Goal: Transaction & Acquisition: Purchase product/service

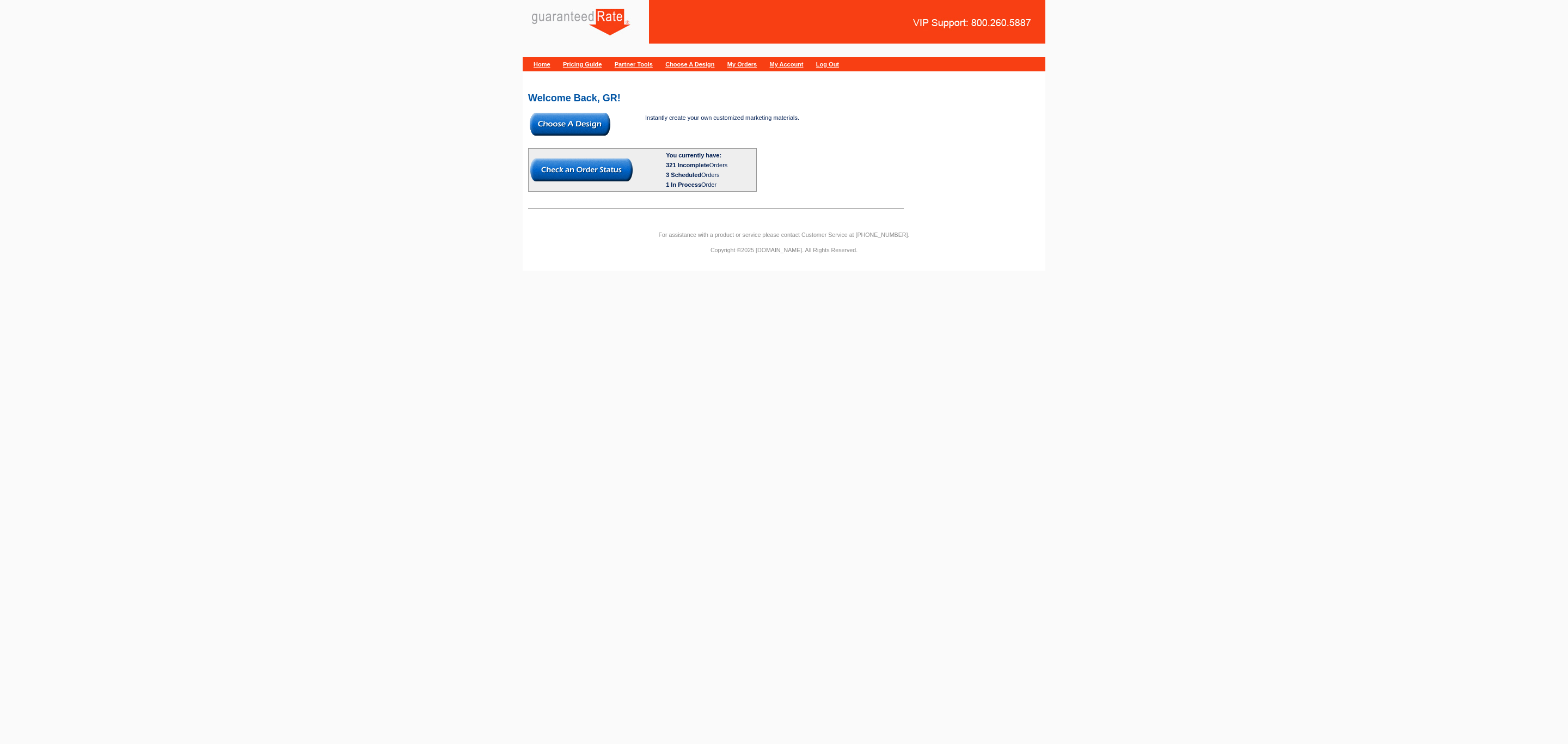
click at [567, 130] on img at bounding box center [569, 124] width 81 height 23
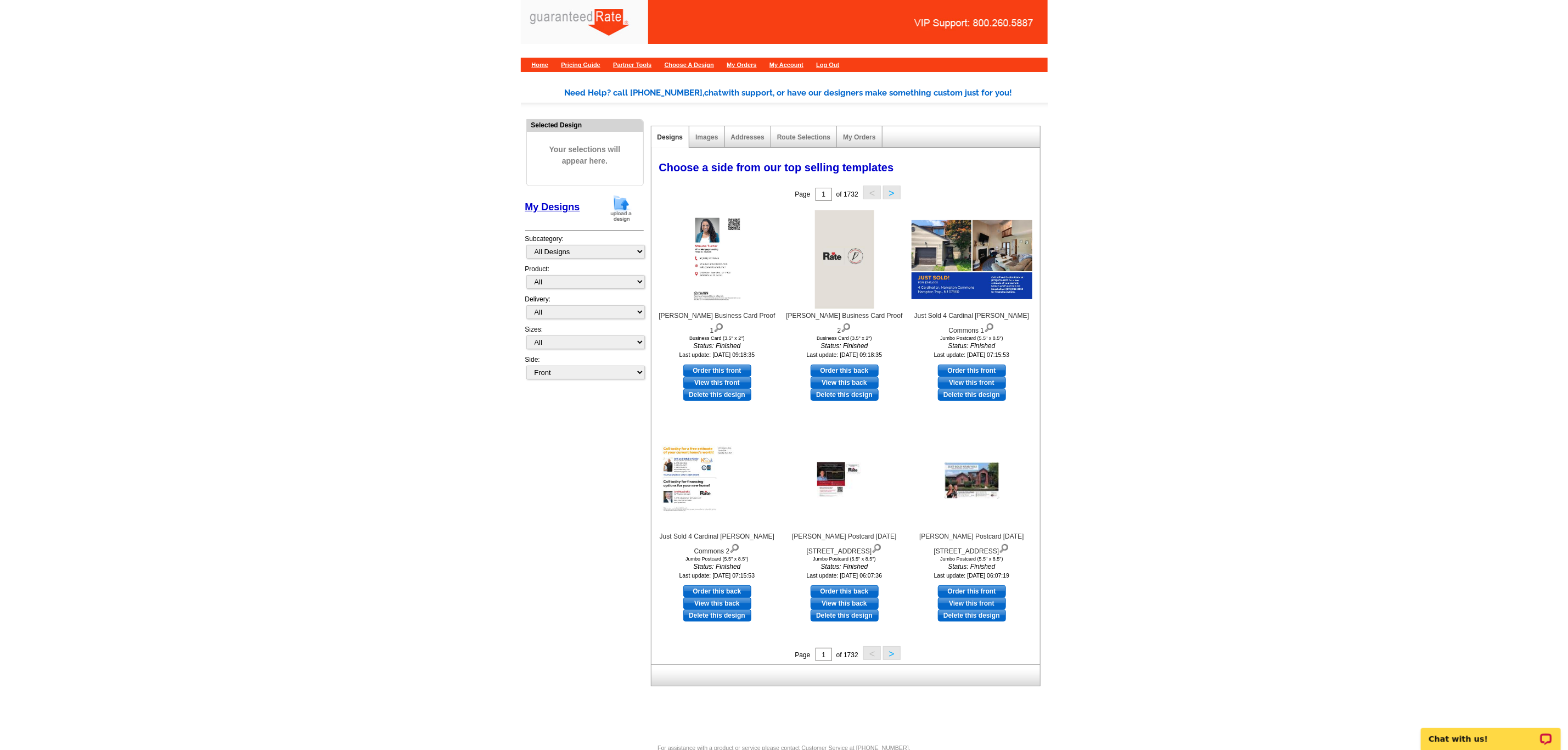
click at [627, 223] on div "My Designs" at bounding box center [584, 210] width 119 height 33
click at [623, 206] on img at bounding box center [621, 208] width 28 height 28
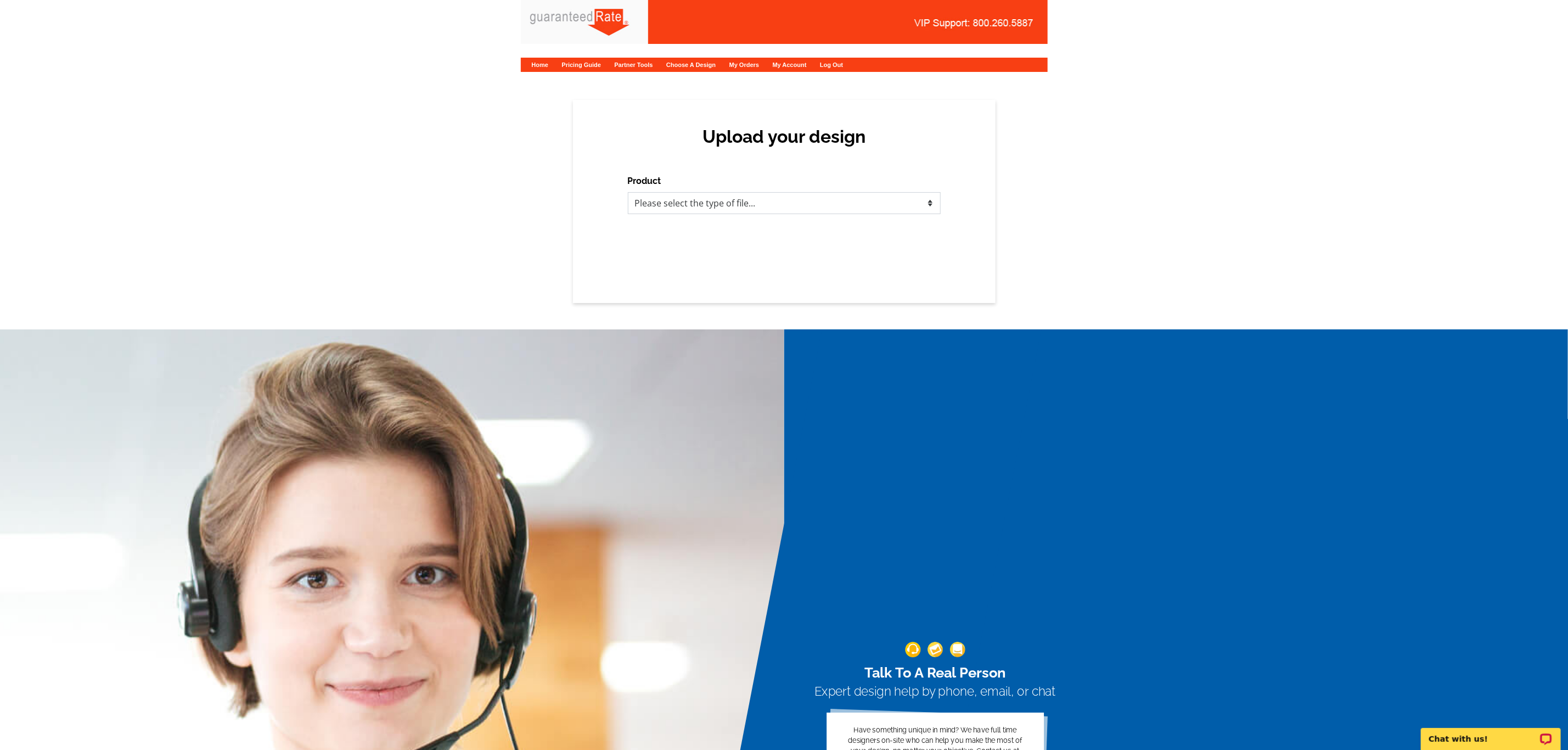
click at [740, 205] on select "Please select the type of file... Postcards Calendars Business Cards Letters an…" at bounding box center [784, 203] width 313 height 22
select select "3"
click at [627, 192] on select "Please select the type of file... Postcards Calendars Business Cards Letters an…" at bounding box center [784, 203] width 313 height 22
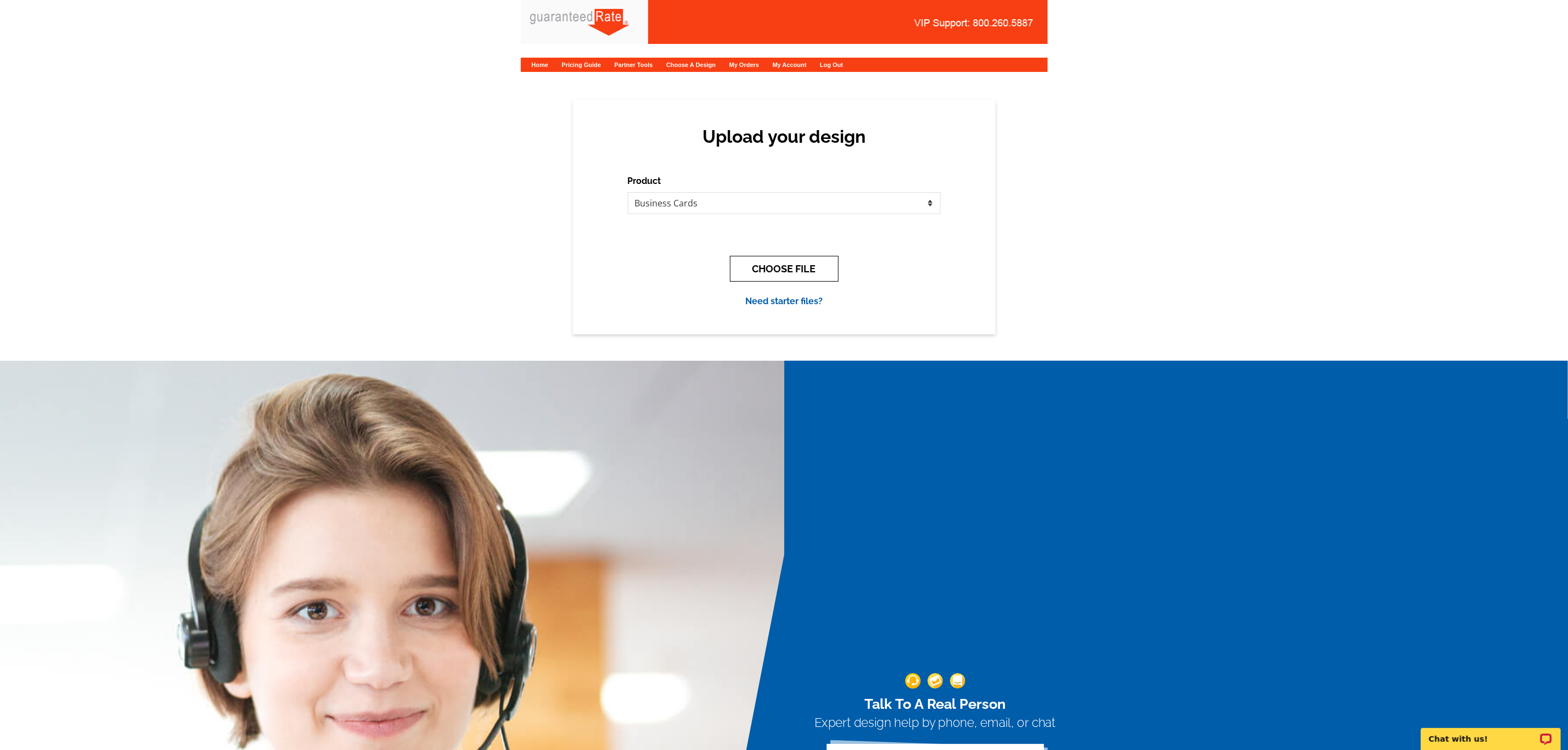
click at [775, 267] on button "CHOOSE FILE" at bounding box center [784, 268] width 109 height 26
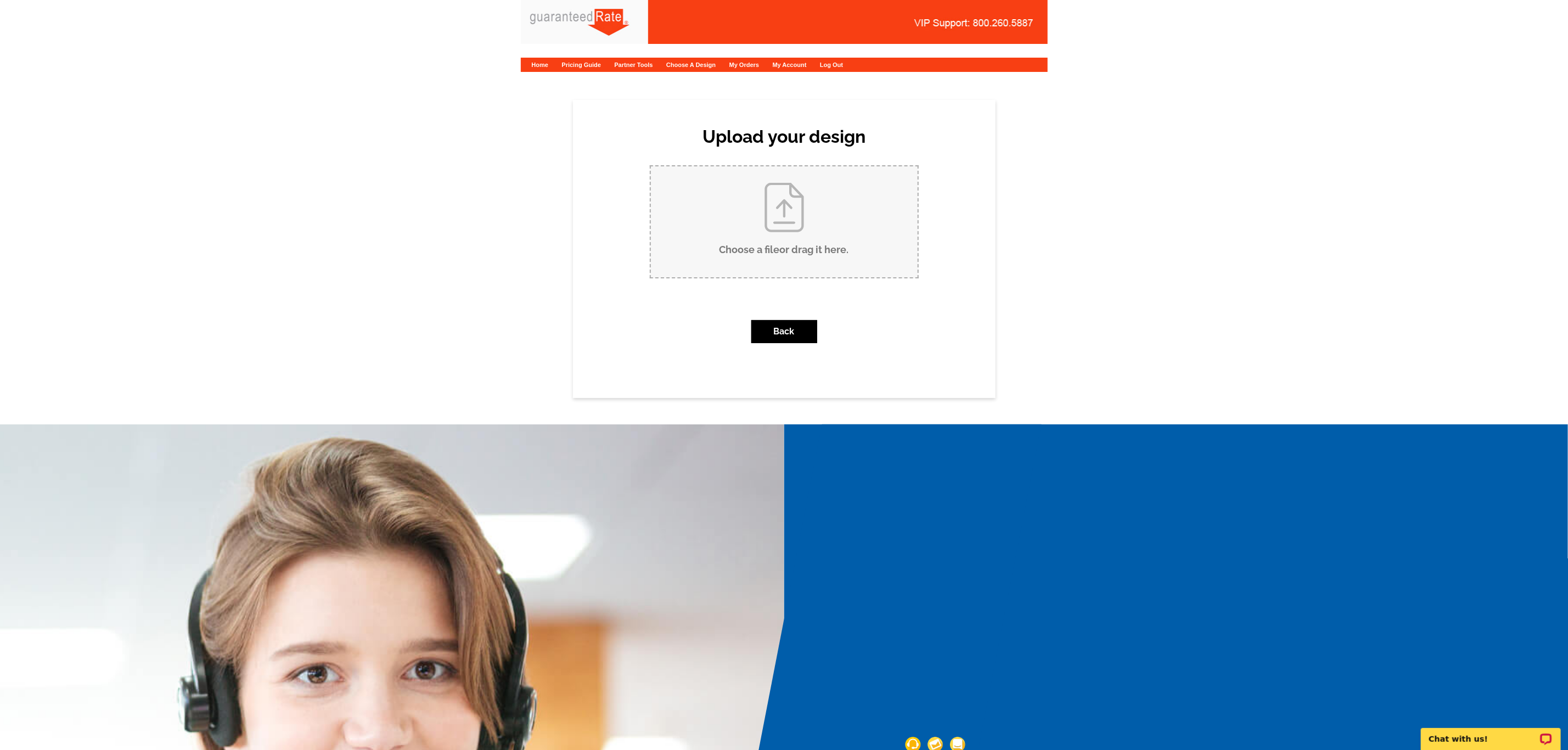
click at [784, 249] on input "Choose a file or drag it here ." at bounding box center [784, 222] width 267 height 111
type input "C:\fakepath\Trini Medina Business Card V1.pdf"
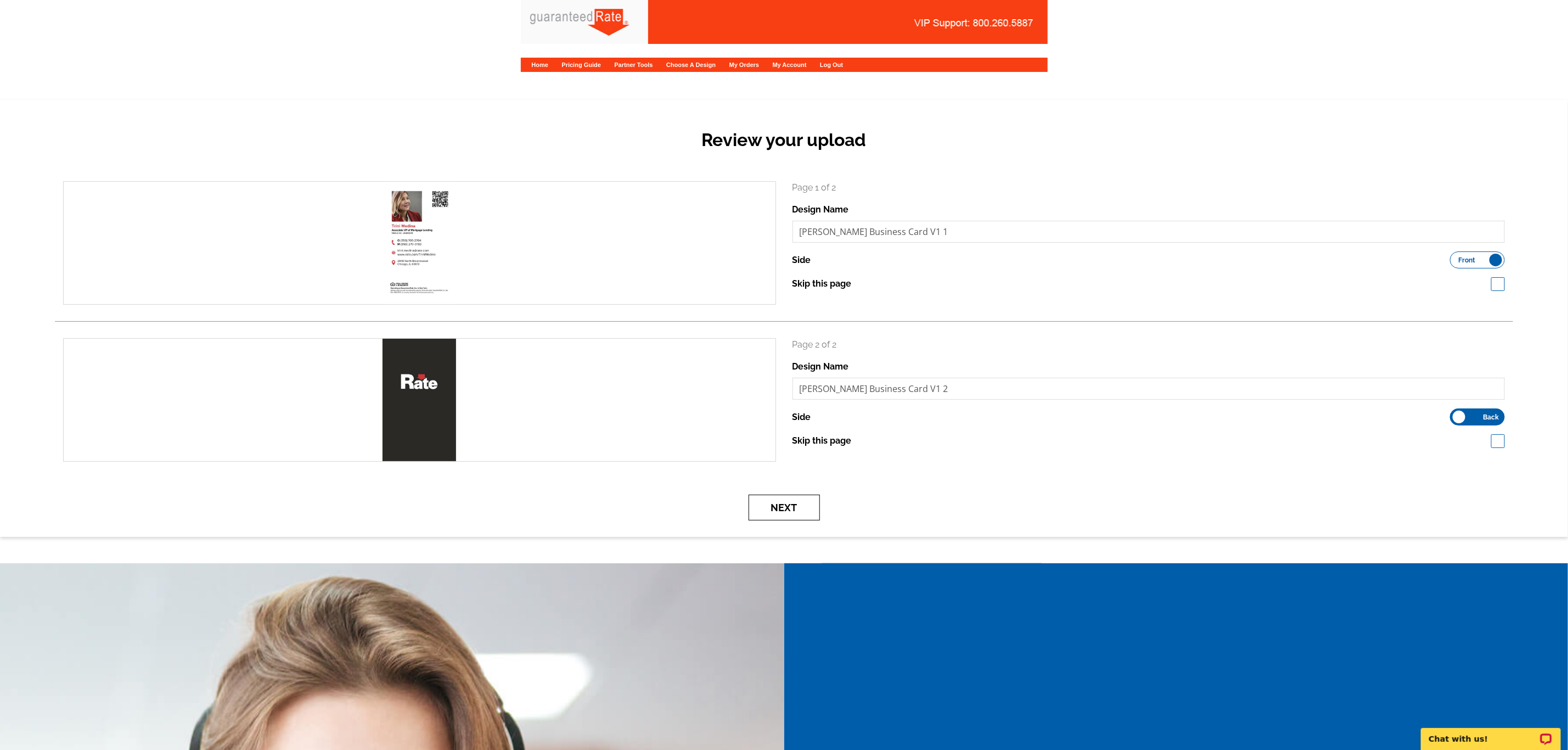
click at [777, 511] on button "Next" at bounding box center [784, 507] width 71 height 26
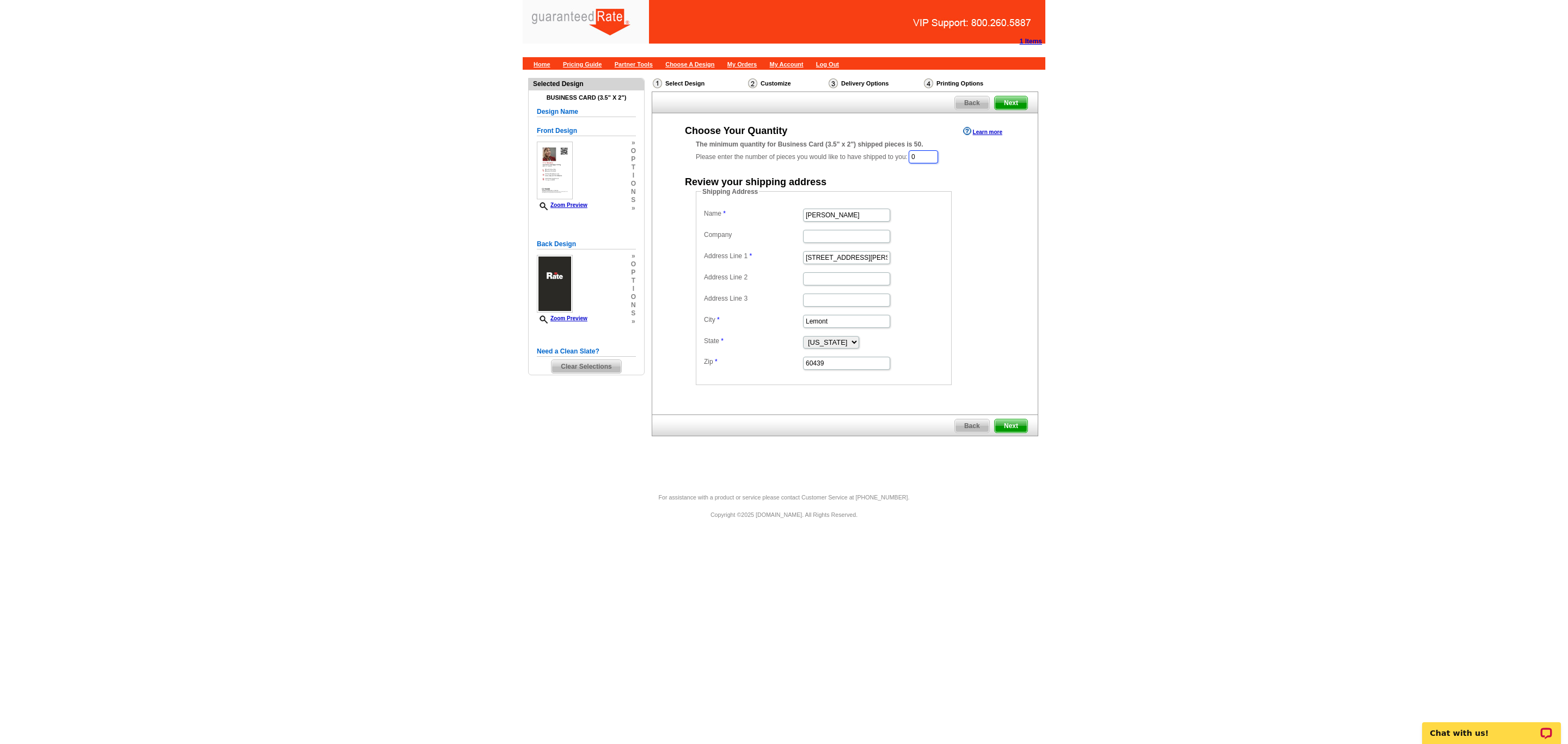
click at [938, 158] on input "0" at bounding box center [923, 156] width 30 height 13
type input "1000"
drag, startPoint x: 864, startPoint y: 214, endPoint x: 646, endPoint y: 186, distance: 219.8
click at [646, 186] on div "Need Help? call 800-260-5887, chat with support, or have our designers make som…" at bounding box center [784, 277] width 523 height 415
type input "Trini Medina"
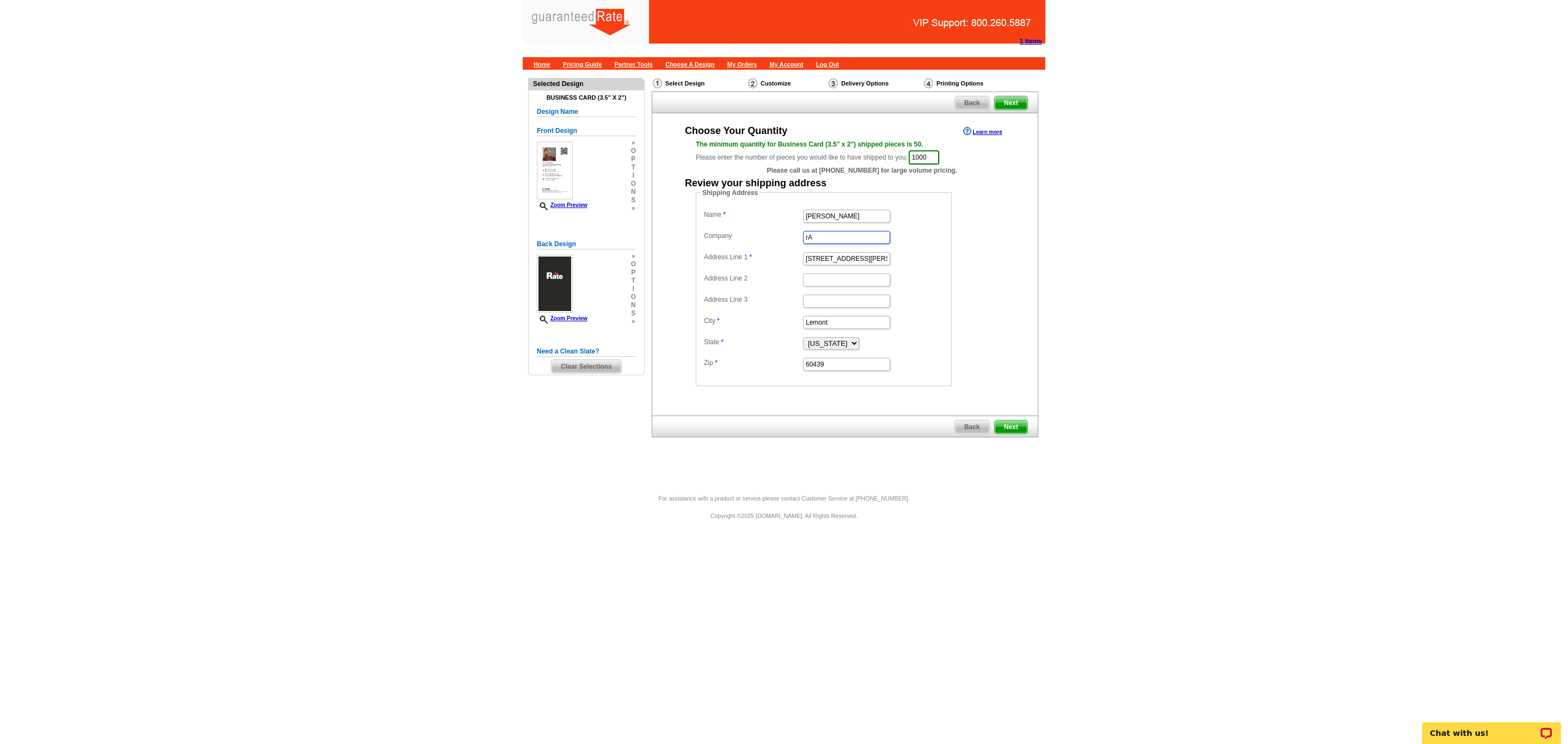
type input "r"
type input "Ratte"
paste input "5175 E Ball ave"
type input "5175 E Ball Ave"
drag, startPoint x: 838, startPoint y: 325, endPoint x: 817, endPoint y: 326, distance: 21.0
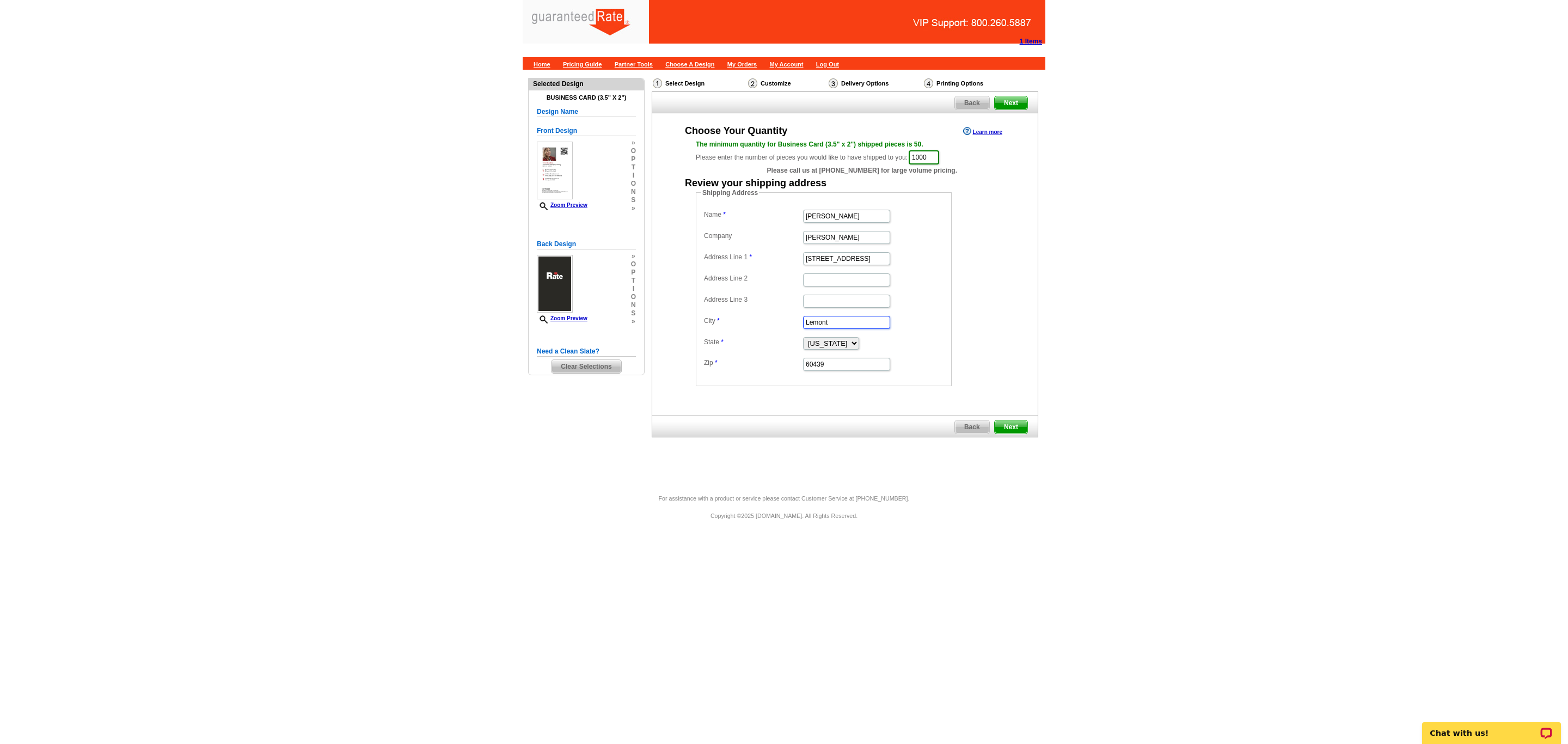
click at [824, 327] on input "Lemont" at bounding box center [846, 322] width 87 height 13
type input "L"
type input "Fresno"
select select "CA"
click at [849, 366] on input "60439" at bounding box center [846, 364] width 87 height 13
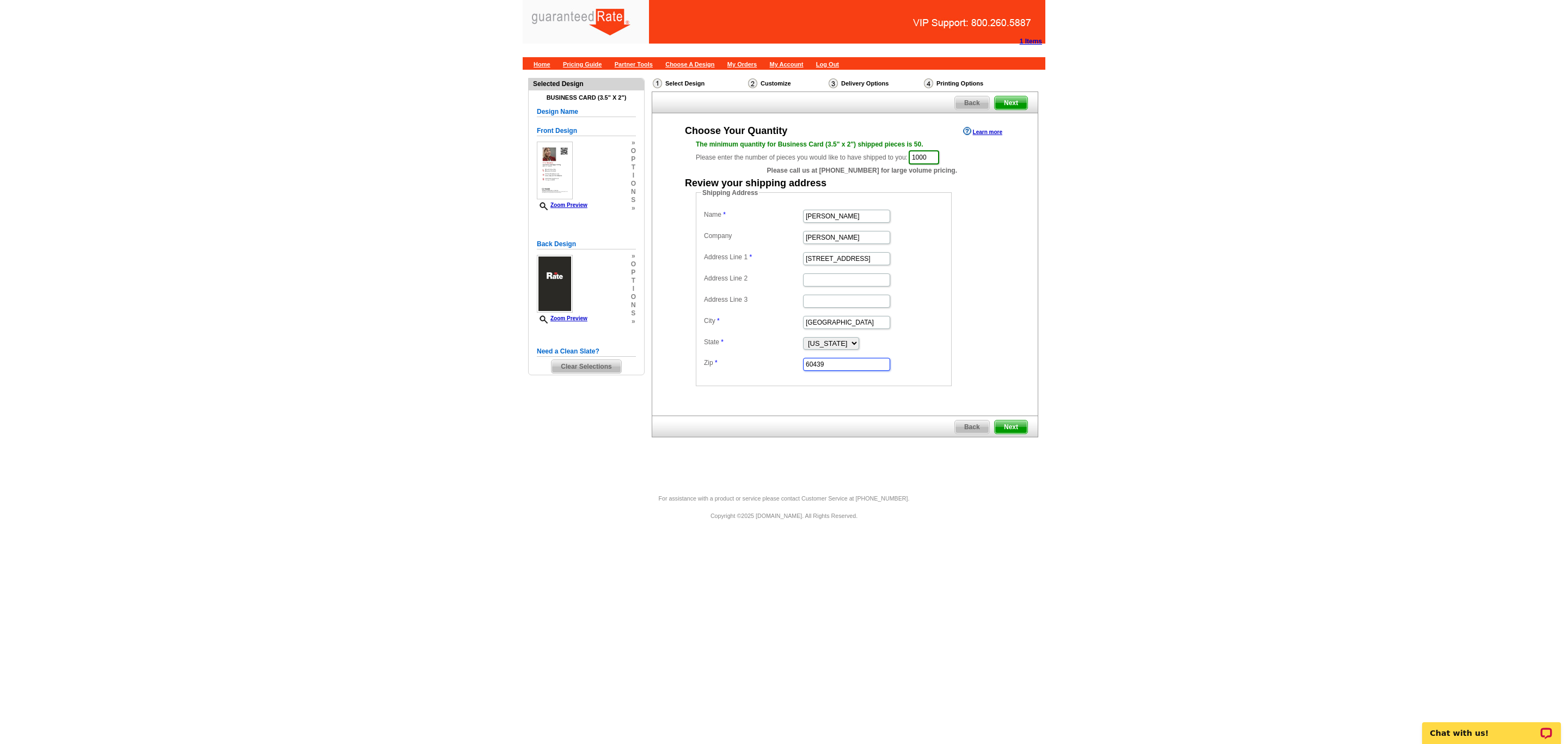
drag, startPoint x: 840, startPoint y: 364, endPoint x: 646, endPoint y: 349, distance: 194.6
click at [694, 353] on div "Shipping Address Name Trini Medina Company Ratte Address Line 1 5175 E Ball Ave…" at bounding box center [845, 287] width 342 height 198
paste input "93727"
type input "93727"
click at [1043, 324] on div "Need Help? call 800-260-5887, chat with support, or have our designers make som…" at bounding box center [784, 277] width 523 height 415
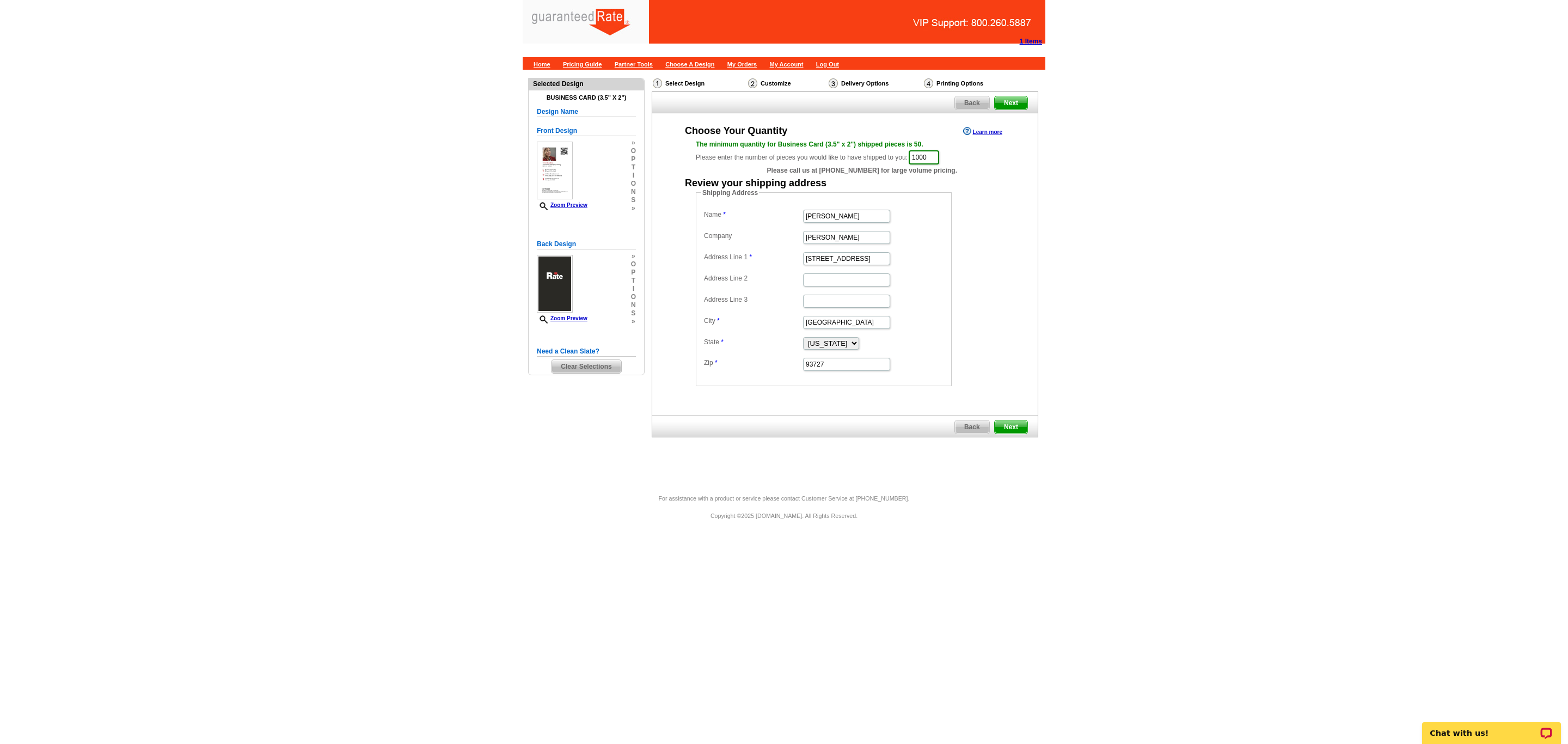
click at [1021, 432] on span "Next" at bounding box center [1010, 426] width 32 height 13
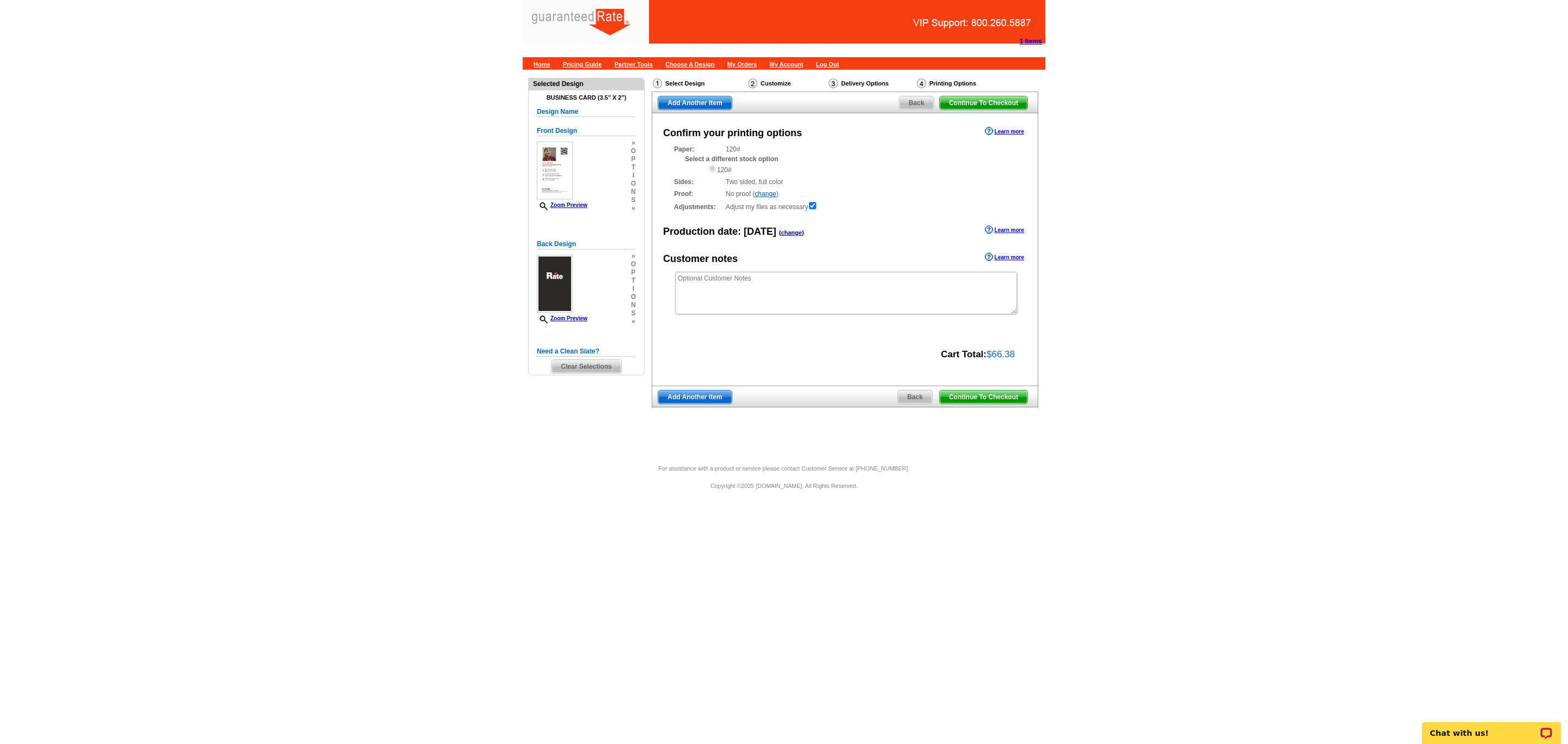
click at [1016, 400] on span "Continue To Checkout" at bounding box center [983, 397] width 87 height 13
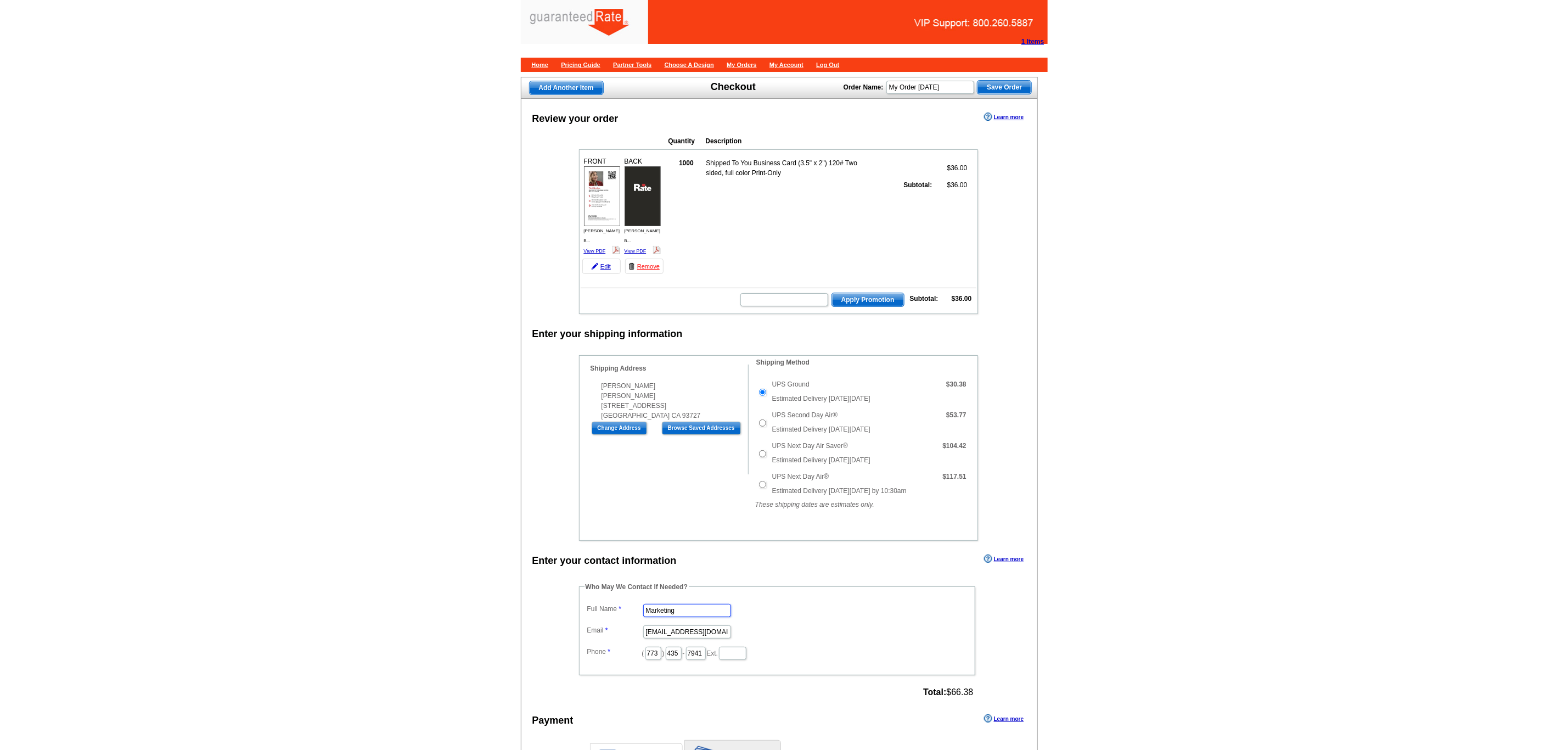
click at [695, 616] on input "Marketing" at bounding box center [687, 610] width 87 height 13
click at [684, 452] on div "Shipping Information Name Trini Medina Company Ratte Address Line 1 5175 E Ball…" at bounding box center [664, 419] width 169 height 110
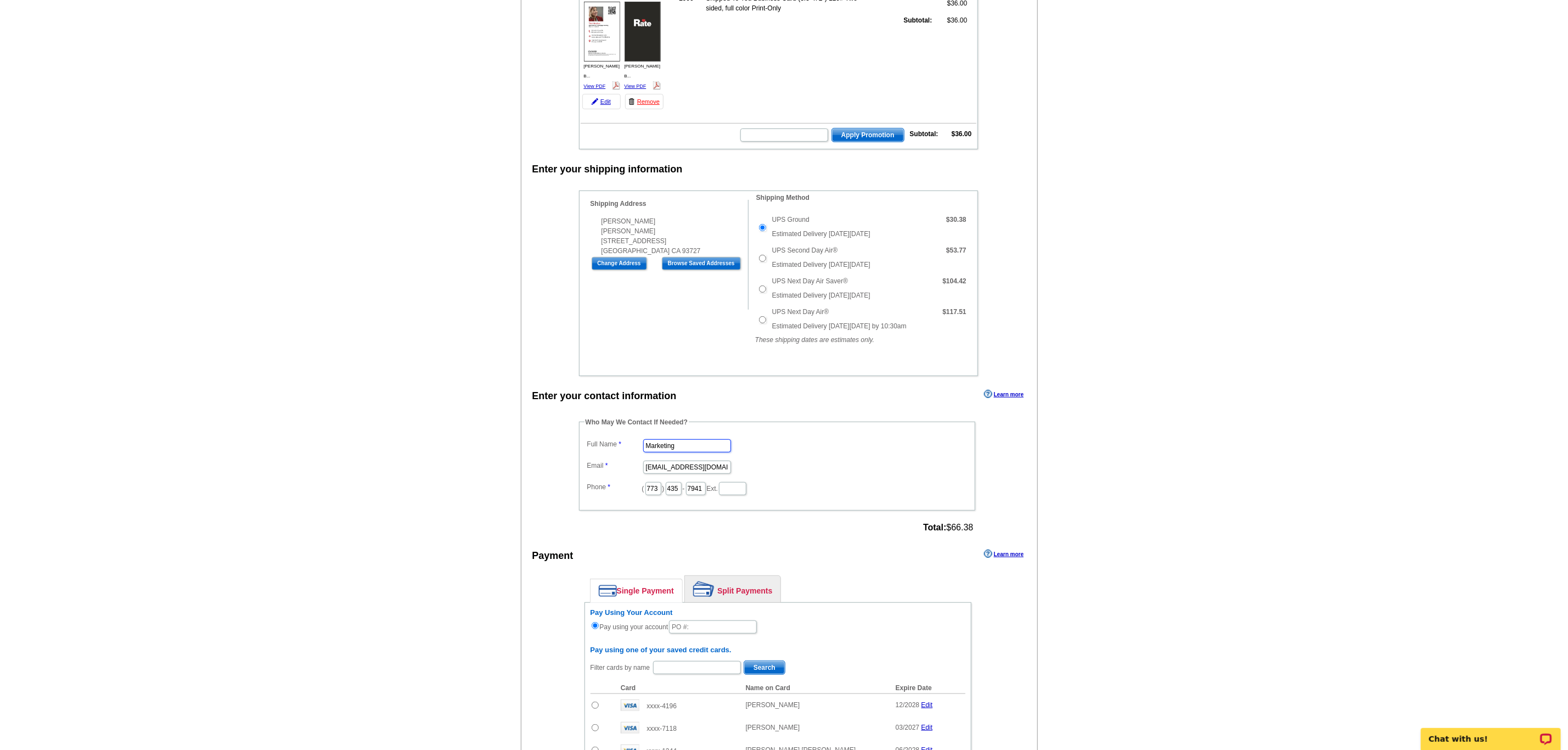
drag, startPoint x: 685, startPoint y: 452, endPoint x: 516, endPoint y: 444, distance: 169.2
click at [516, 444] on main "Add Another Item Checkout Order Name: My Order 2025-09-04 Save Order Review you…" at bounding box center [784, 501] width 1568 height 1192
type input "[PERSON_NAME]"
type input "[PERSON_NAME][EMAIL_ADDRESS][PERSON_NAME][DOMAIN_NAME]"
click at [661, 494] on input "773" at bounding box center [653, 488] width 16 height 13
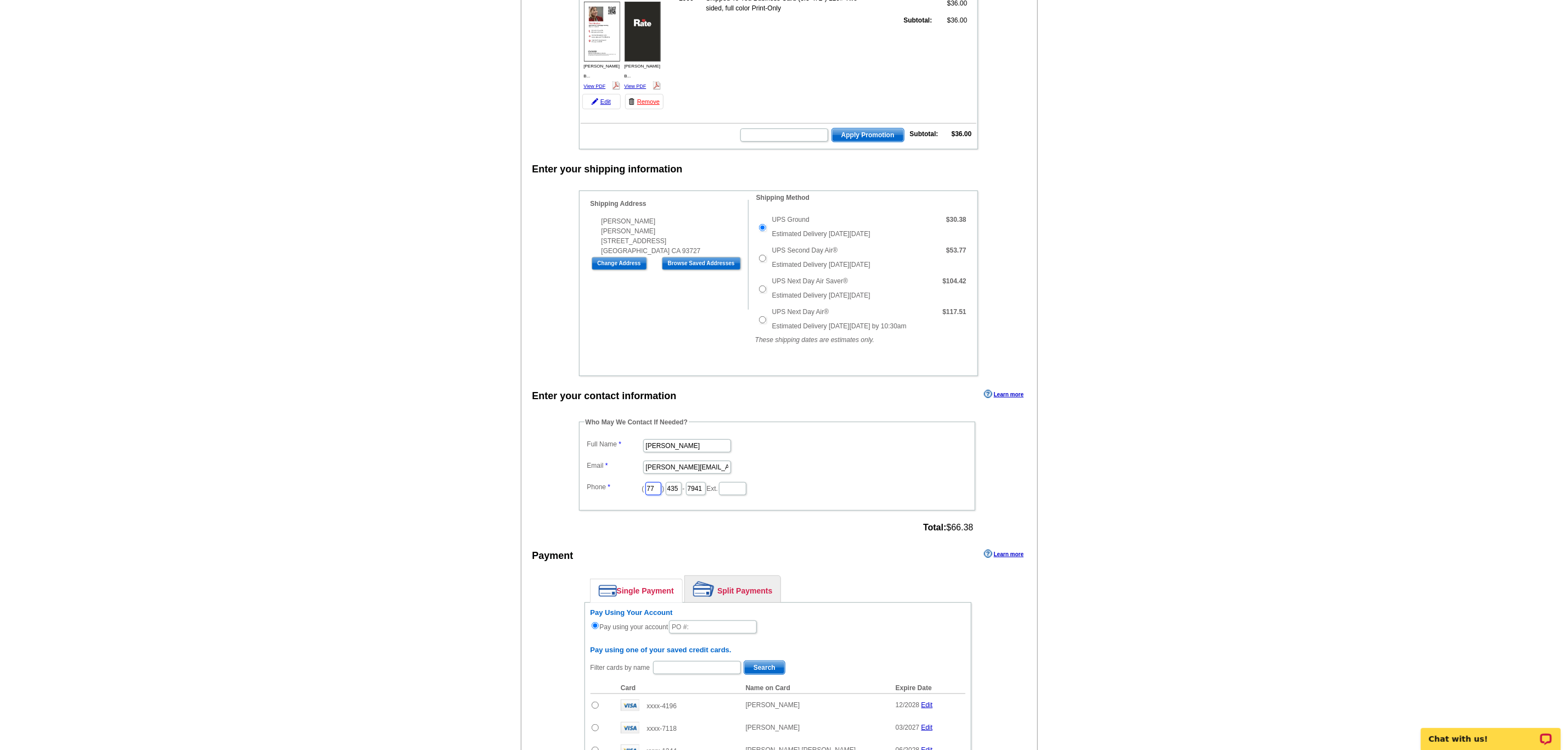
type input "7"
type input "312"
type input "509"
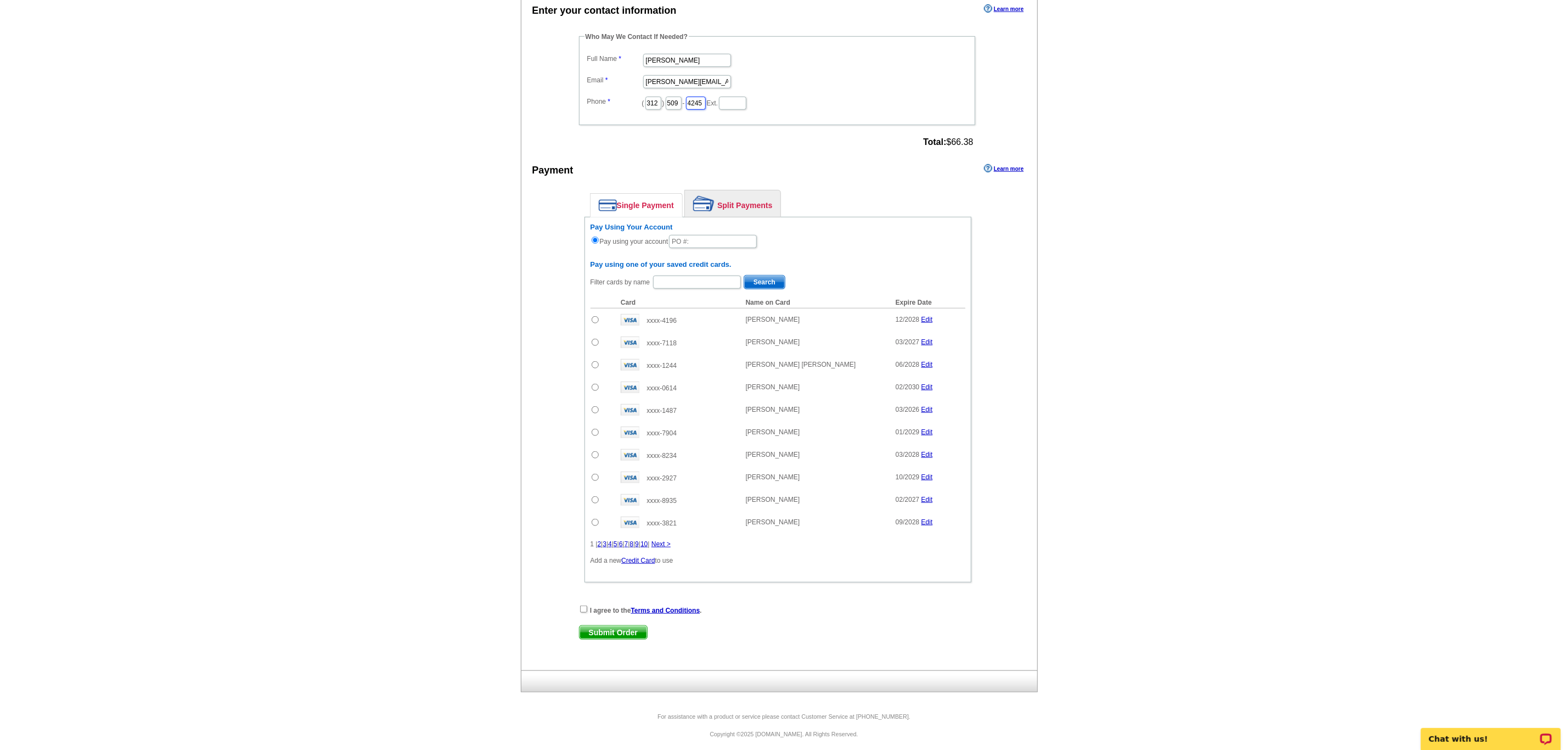
scroll to position [574, 0]
type input "4245"
click at [700, 231] on input "text" at bounding box center [713, 235] width 87 height 13
type input "0"
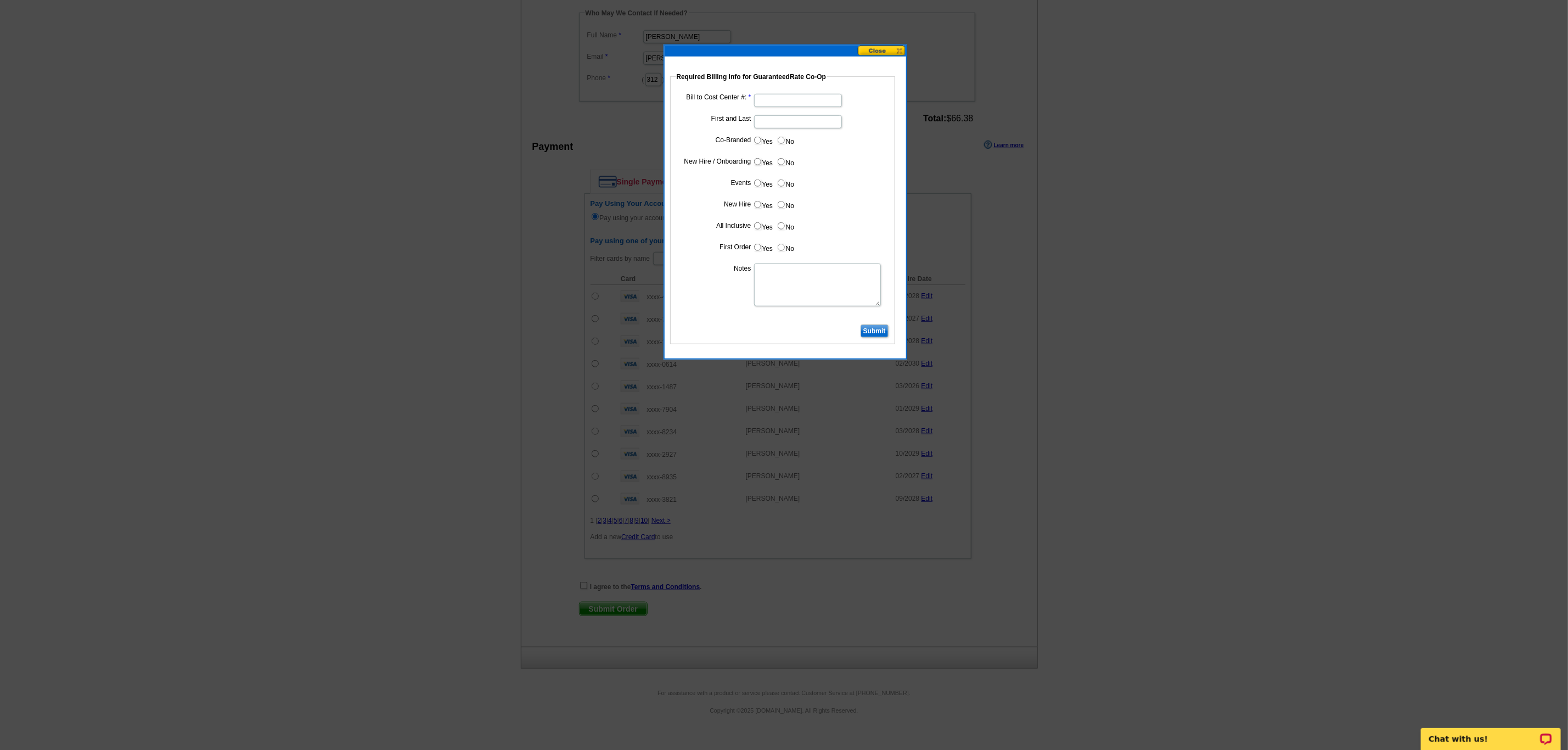
type input "942025_DZ_132"
click at [764, 102] on input "Bill to Cost Center #:" at bounding box center [798, 100] width 87 height 13
type input "1330"
click at [779, 112] on dd "Trini" at bounding box center [782, 121] width 214 height 17
click at [777, 119] on input "Trini" at bounding box center [798, 122] width 87 height 13
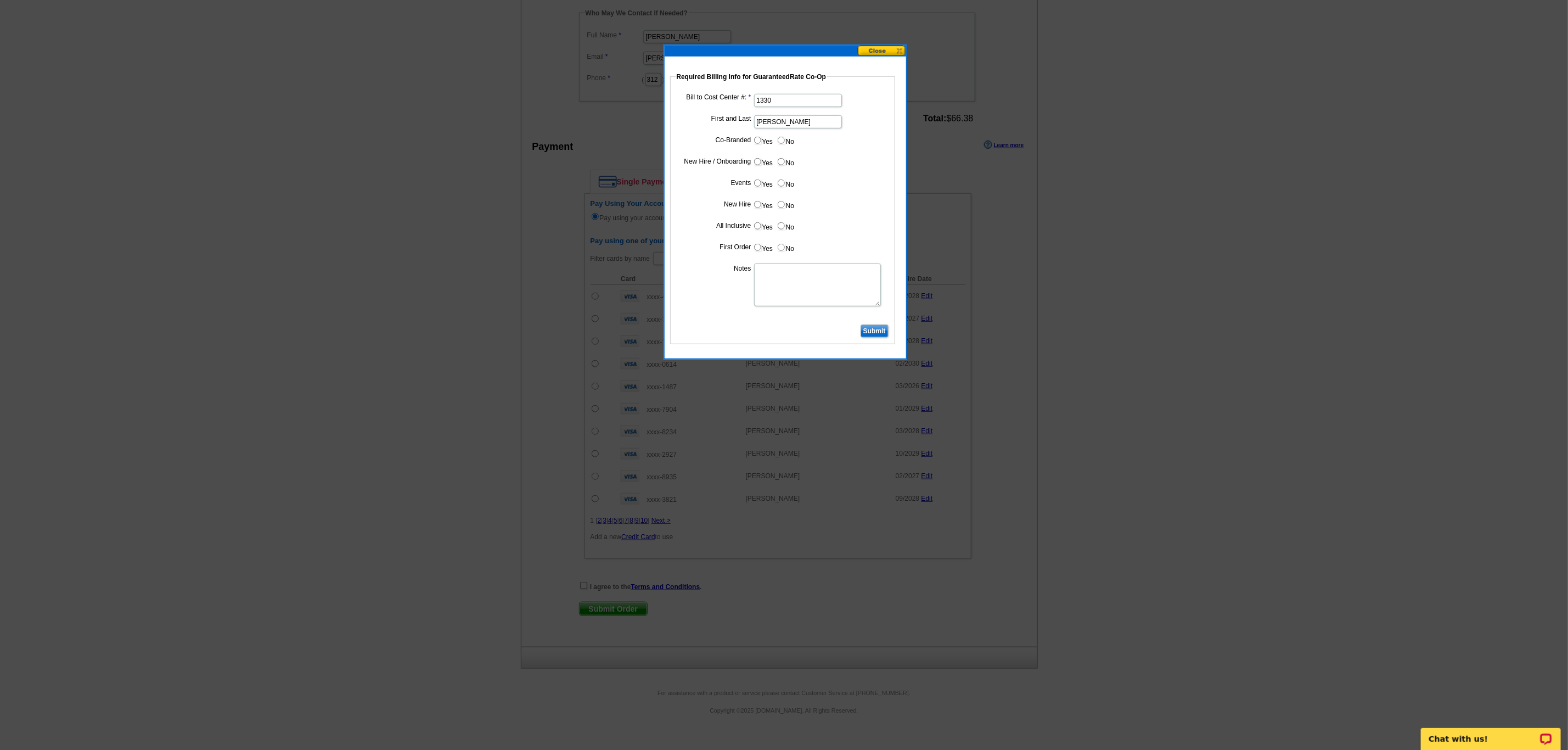
type input "[PERSON_NAME]"
click at [781, 140] on input "No" at bounding box center [781, 140] width 7 height 7
radio input "true"
click at [756, 160] on input "Yes" at bounding box center [757, 162] width 7 height 7
radio input "true"
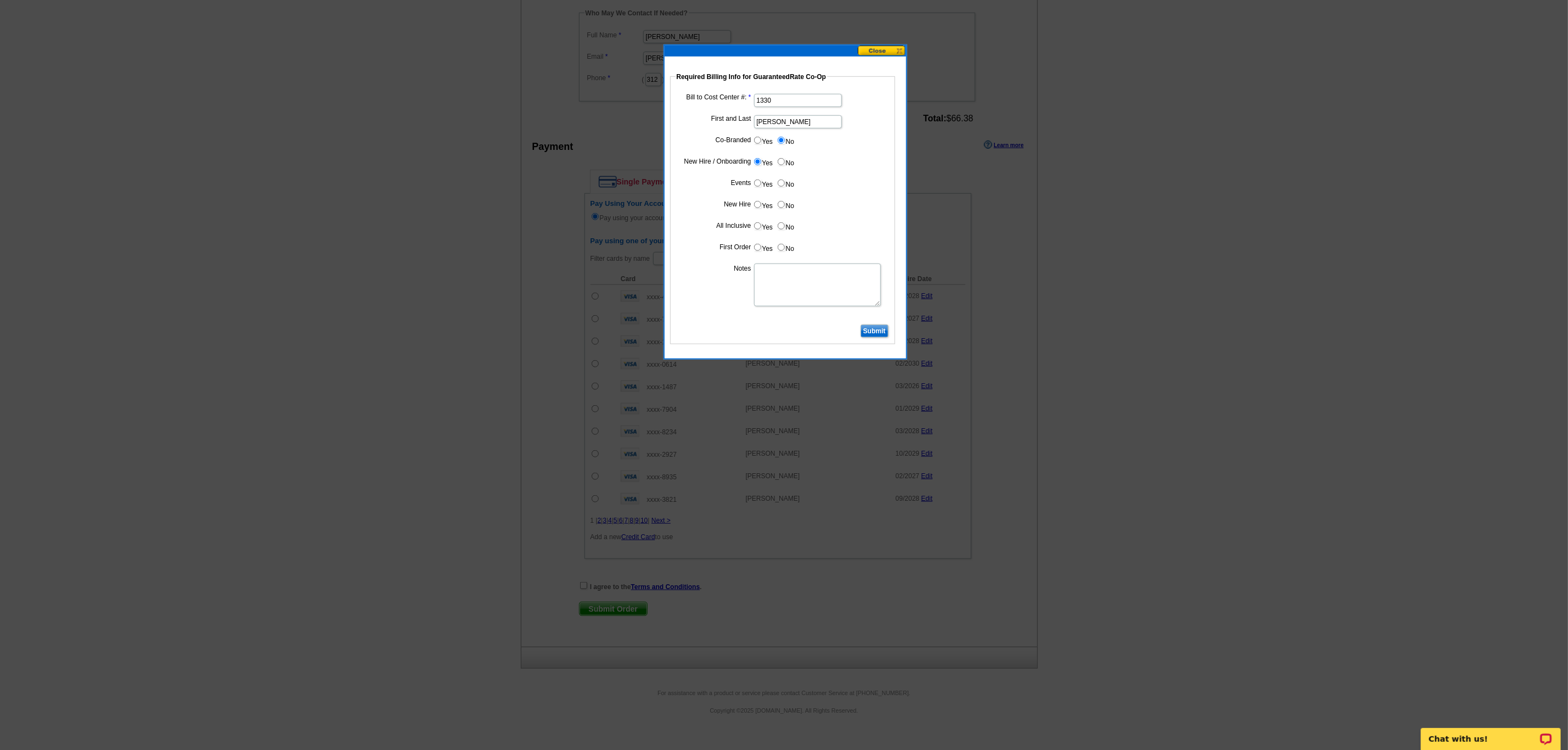
click at [780, 183] on input "No" at bounding box center [781, 183] width 7 height 7
radio input "true"
click at [761, 206] on input "Yes" at bounding box center [757, 204] width 7 height 7
radio input "true"
click at [756, 229] on input "Yes" at bounding box center [757, 226] width 7 height 7
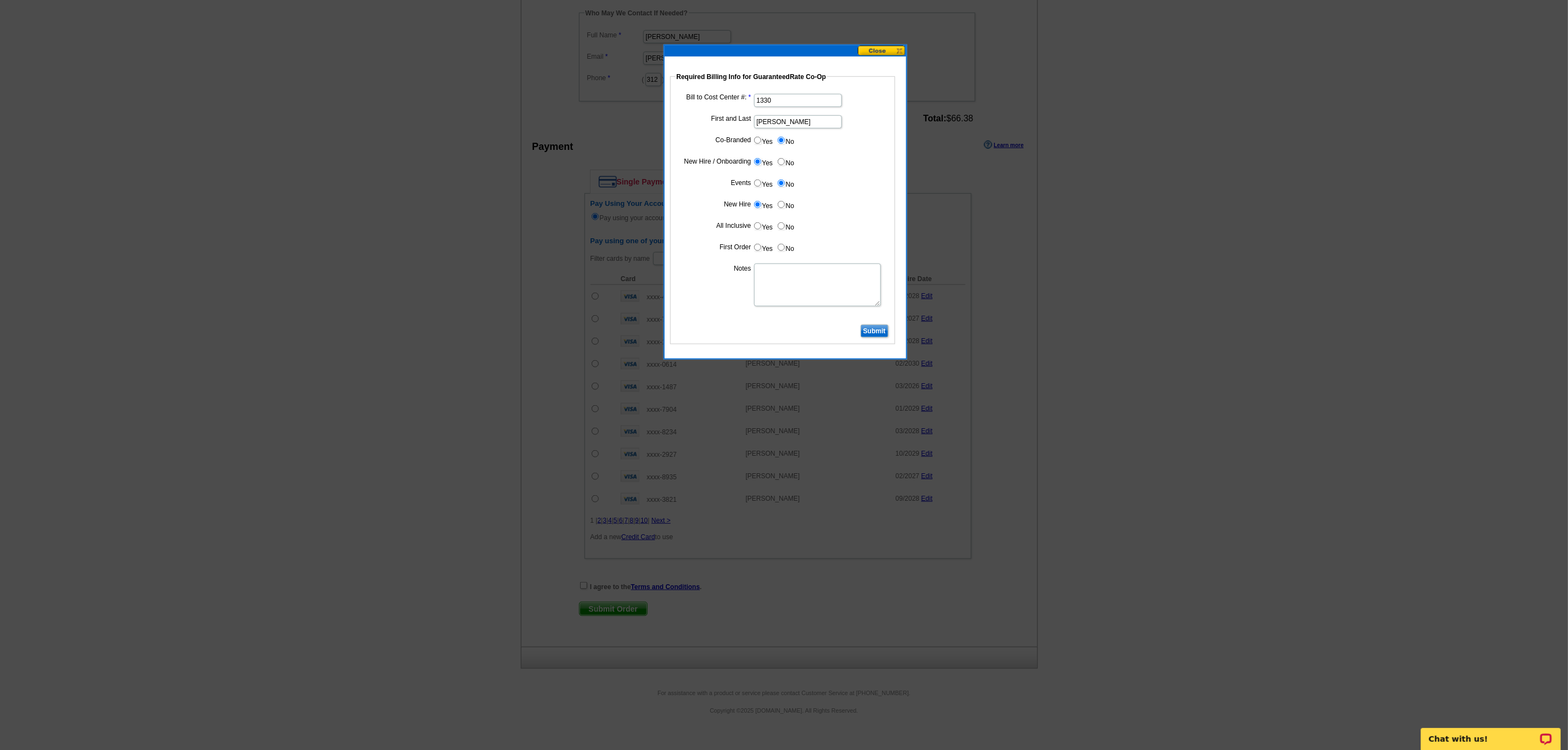
radio input "true"
click at [757, 251] on input "Yes" at bounding box center [757, 247] width 7 height 7
radio input "true"
click at [764, 270] on textarea "Notes" at bounding box center [817, 285] width 127 height 43
type textarea "CC: 1330. Trini Medina first business card order. Do not charge to her."
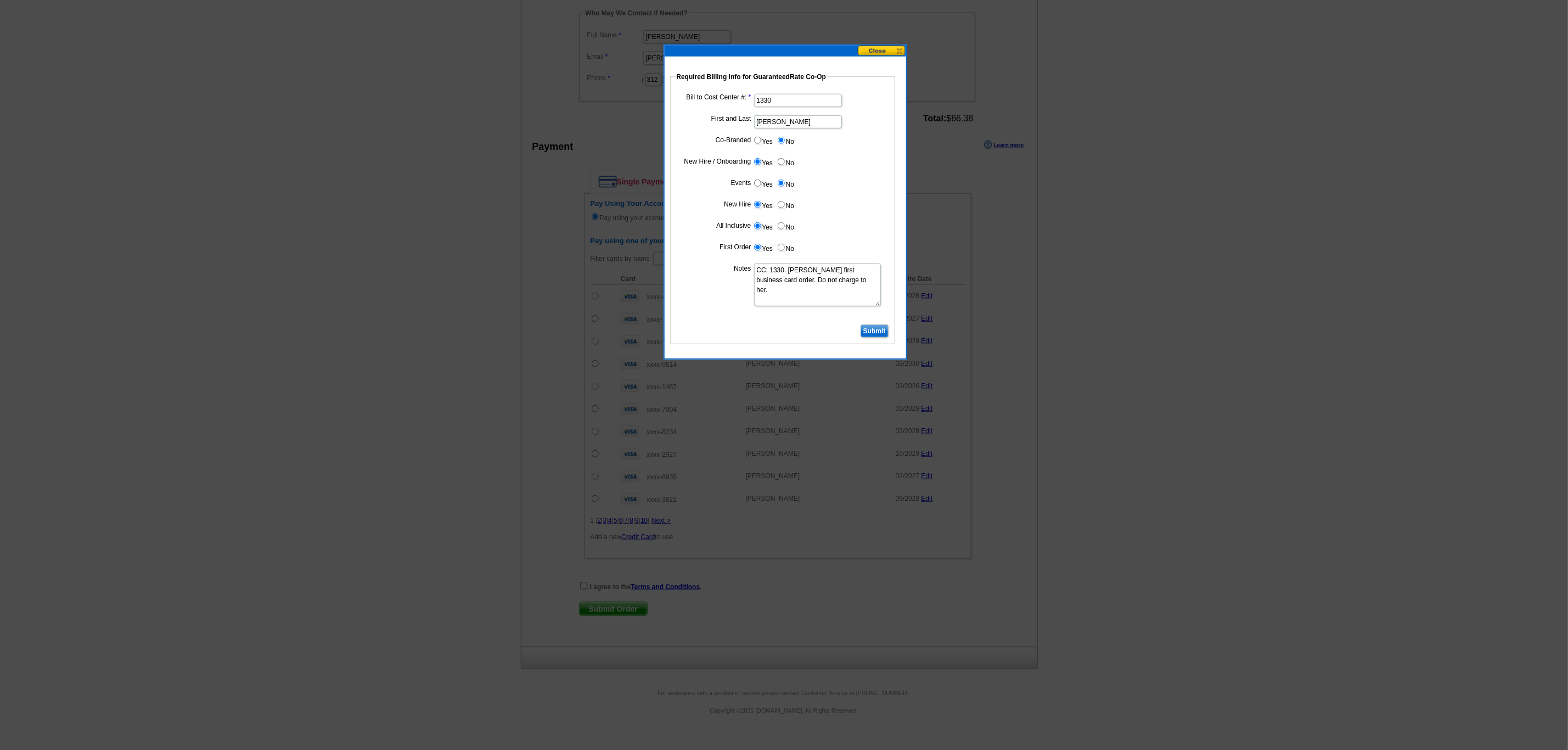
click at [873, 332] on input "Submit" at bounding box center [875, 331] width 28 height 13
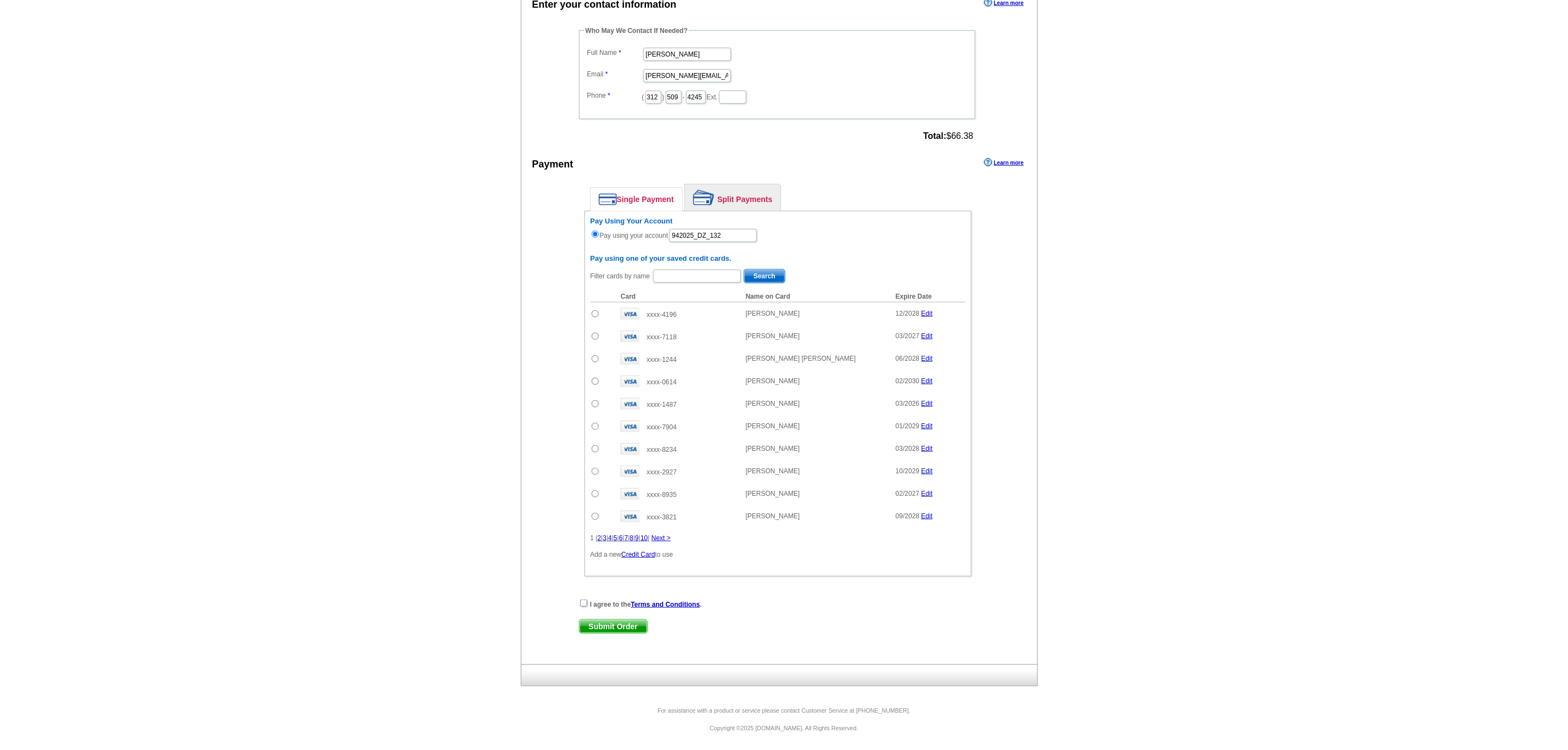
click at [581, 601] on input "checkbox" at bounding box center [584, 603] width 7 height 7
checkbox input "true"
click at [609, 623] on span "Submit Order" at bounding box center [613, 626] width 67 height 13
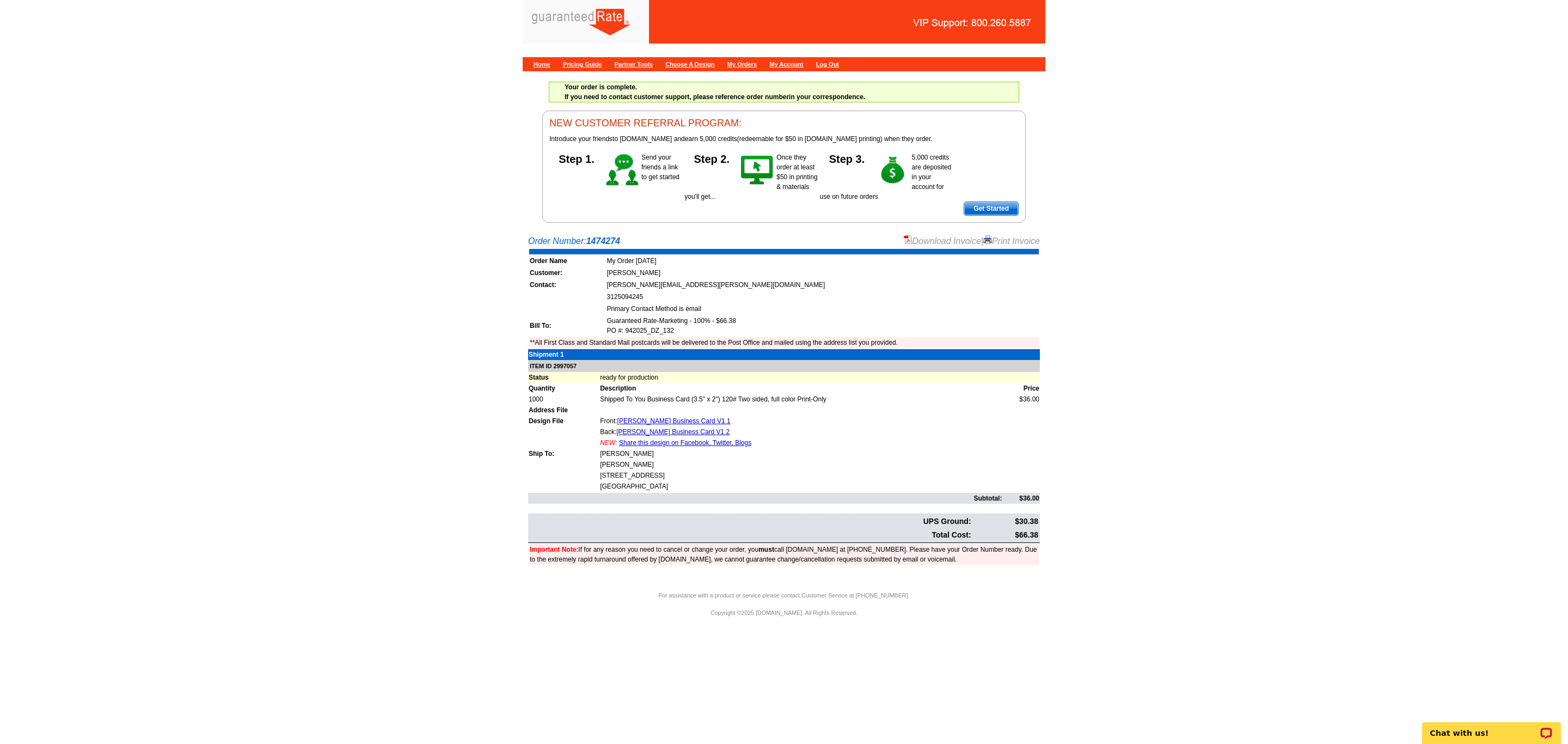
click at [926, 240] on link "Download Invoice" at bounding box center [942, 240] width 77 height 9
